Goal: Information Seeking & Learning: Compare options

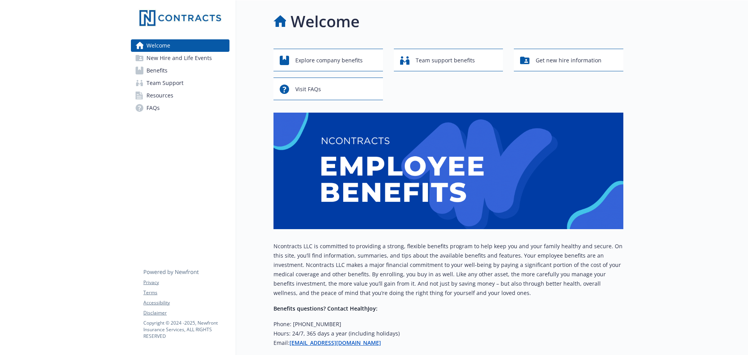
click at [164, 71] on span "Benefits" at bounding box center [157, 70] width 21 height 12
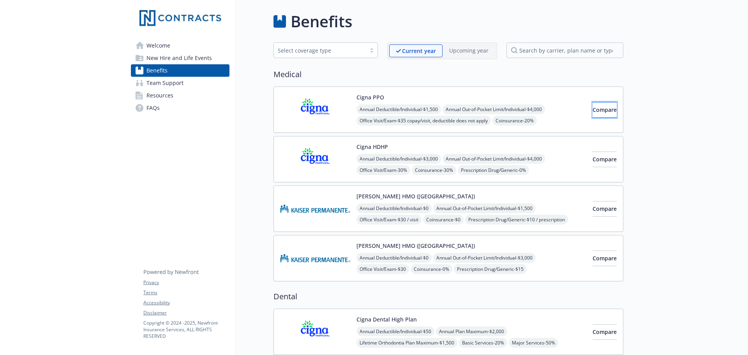
click at [596, 115] on button "Compare" at bounding box center [605, 110] width 24 height 16
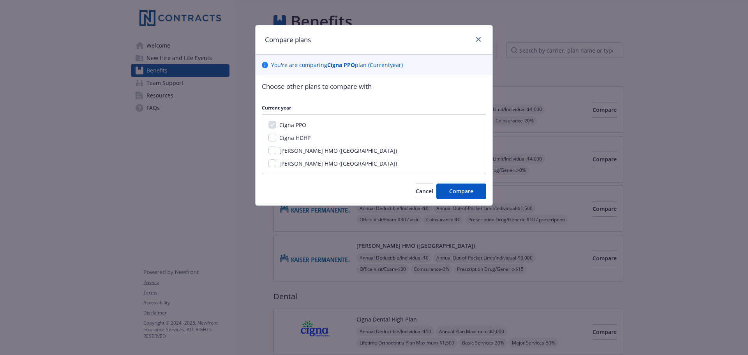
click at [308, 136] on span "Cigna HDHP" at bounding box center [294, 137] width 31 height 7
click at [276, 136] on input "Cigna HDHP" at bounding box center [273, 138] width 8 height 8
checkbox input "true"
click at [445, 186] on button "Compare" at bounding box center [461, 192] width 50 height 16
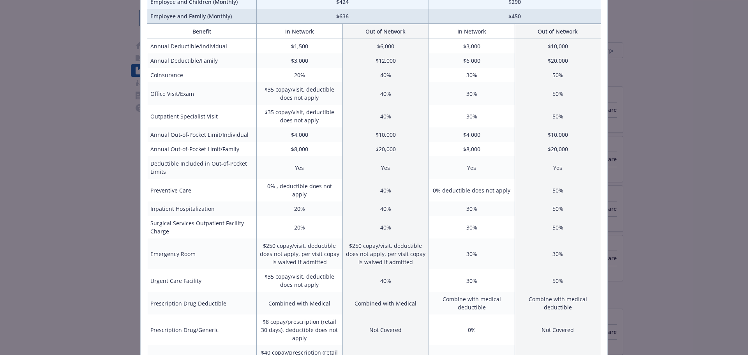
scroll to position [117, 0]
